Goal: Task Accomplishment & Management: Complete application form

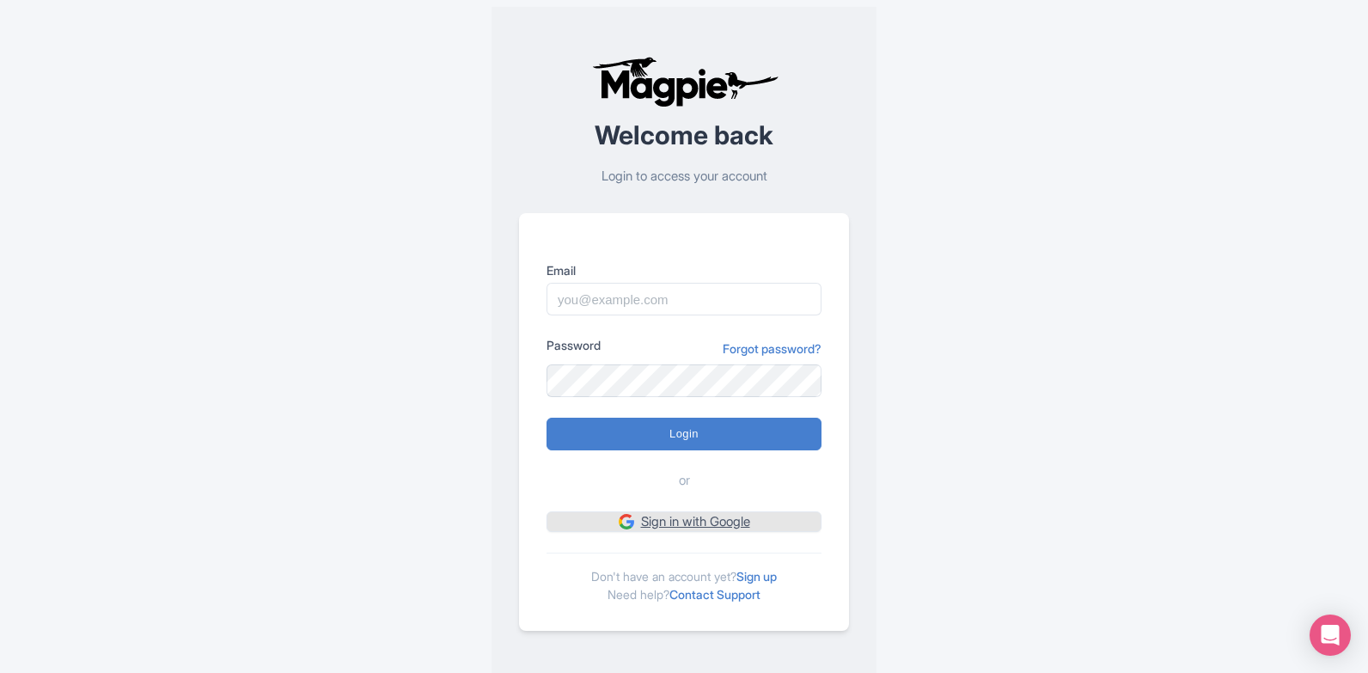
click at [678, 518] on link "Sign in with Google" at bounding box center [683, 521] width 275 height 21
